Goal: Navigation & Orientation: Find specific page/section

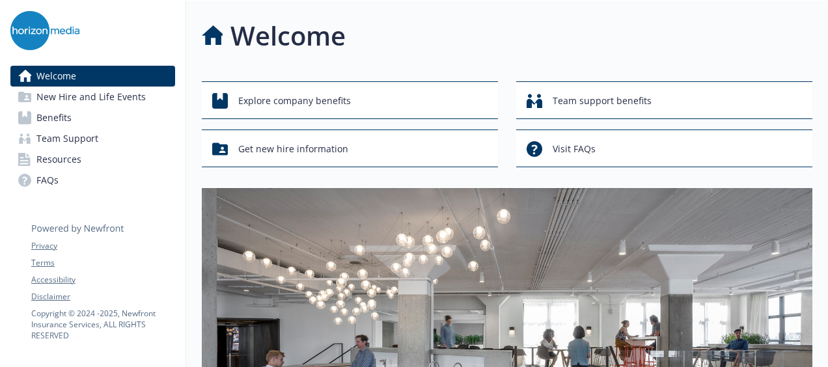
scroll to position [154, 0]
